Goal: Ask a question

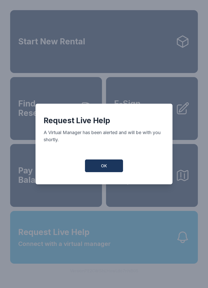
click at [102, 169] on span "OK" at bounding box center [104, 166] width 6 height 6
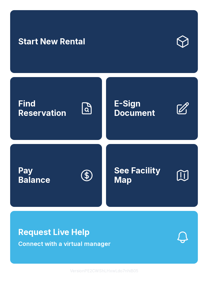
click at [73, 238] on span "Request Live Help" at bounding box center [53, 232] width 71 height 12
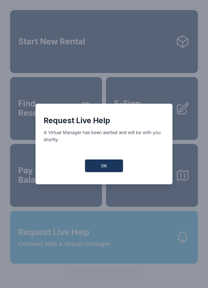
click at [102, 169] on span "OK" at bounding box center [104, 166] width 6 height 6
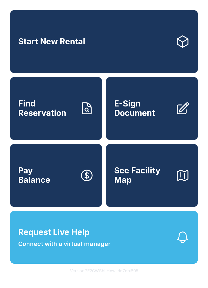
click at [70, 248] on span "Connect with a virtual manager" at bounding box center [64, 243] width 92 height 9
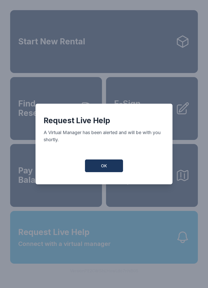
click at [106, 167] on span "OK" at bounding box center [104, 166] width 6 height 6
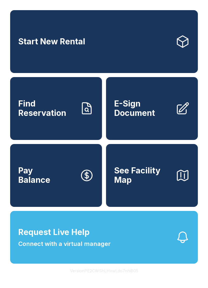
click at [91, 248] on span "Connect with a virtual manager" at bounding box center [64, 243] width 92 height 9
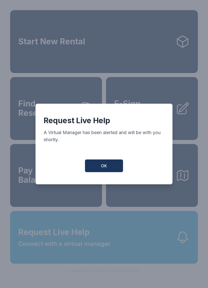
click at [103, 166] on span "OK" at bounding box center [104, 166] width 6 height 6
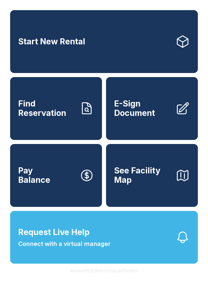
click at [89, 248] on span "Connect with a virtual manager" at bounding box center [64, 243] width 92 height 9
click at [109, 248] on span "Connect with a virtual manager" at bounding box center [64, 243] width 92 height 9
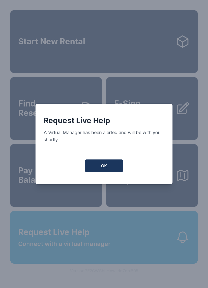
click at [108, 165] on button "OK" at bounding box center [104, 165] width 38 height 13
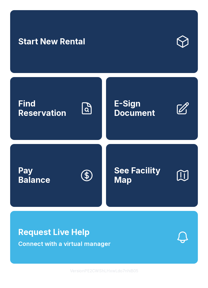
click at [89, 238] on span "Request Live Help" at bounding box center [53, 232] width 71 height 12
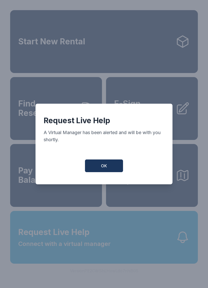
click at [108, 167] on button "OK" at bounding box center [104, 165] width 38 height 13
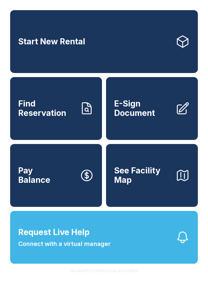
click at [73, 238] on span "Request Live Help" at bounding box center [53, 232] width 71 height 12
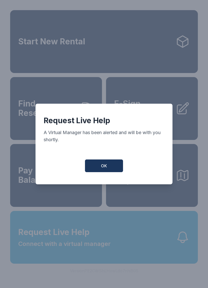
click at [102, 165] on span "OK" at bounding box center [104, 166] width 6 height 6
